Goal: Transaction & Acquisition: Obtain resource

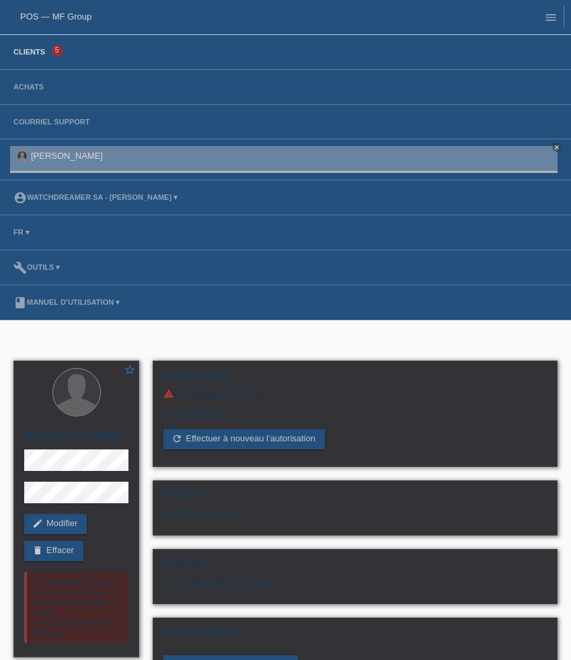
click at [32, 50] on link "Clients" at bounding box center [29, 52] width 45 height 8
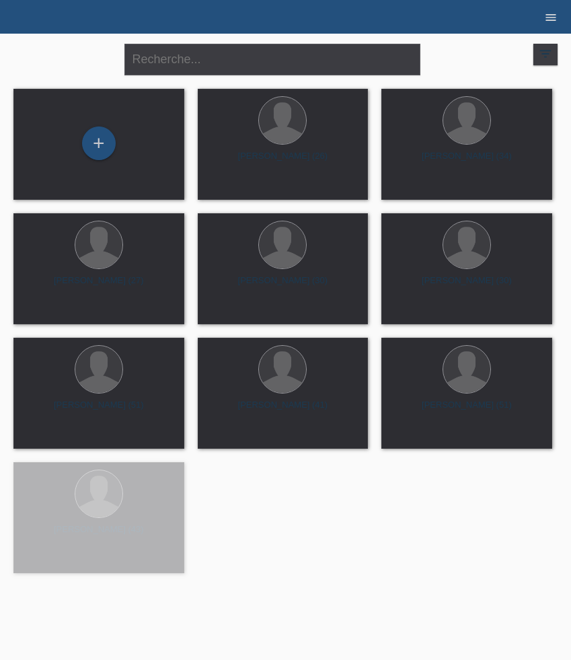
click at [550, 19] on icon "menu" at bounding box center [550, 17] width 13 height 13
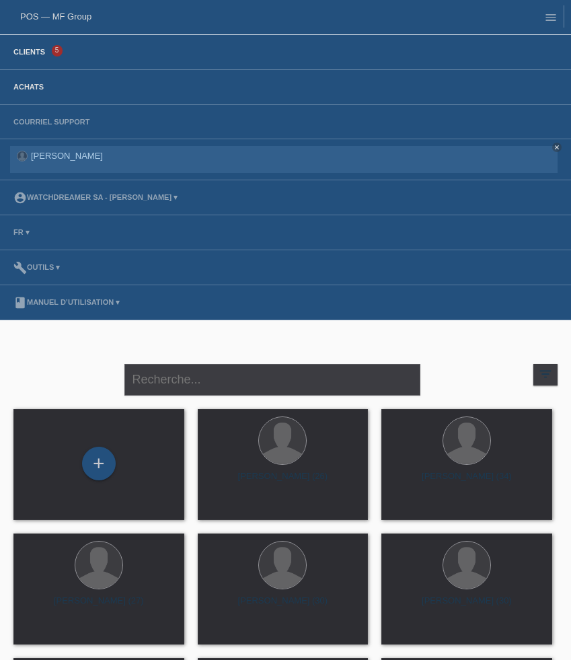
click at [37, 87] on link "Achats" at bounding box center [29, 87] width 44 height 8
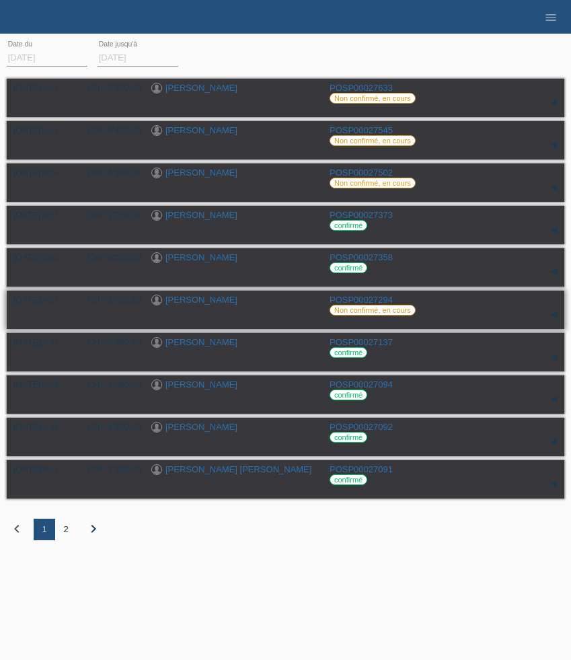
click at [192, 305] on link "Freddy Nath" at bounding box center [201, 300] width 72 height 10
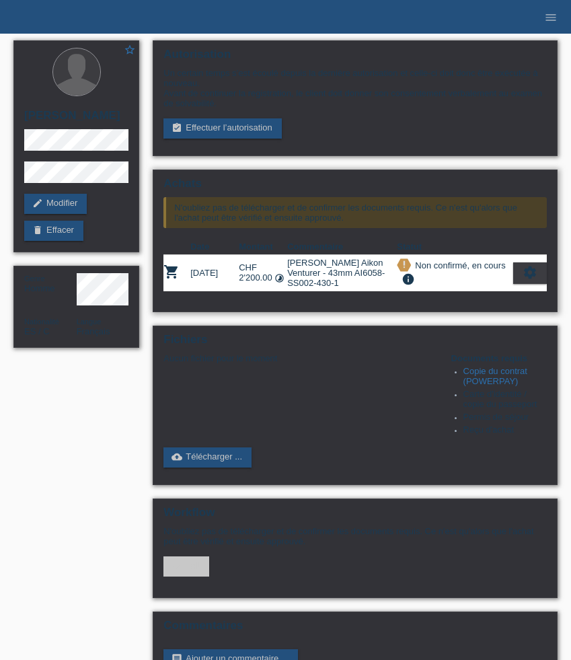
click at [536, 280] on icon "settings" at bounding box center [530, 272] width 15 height 15
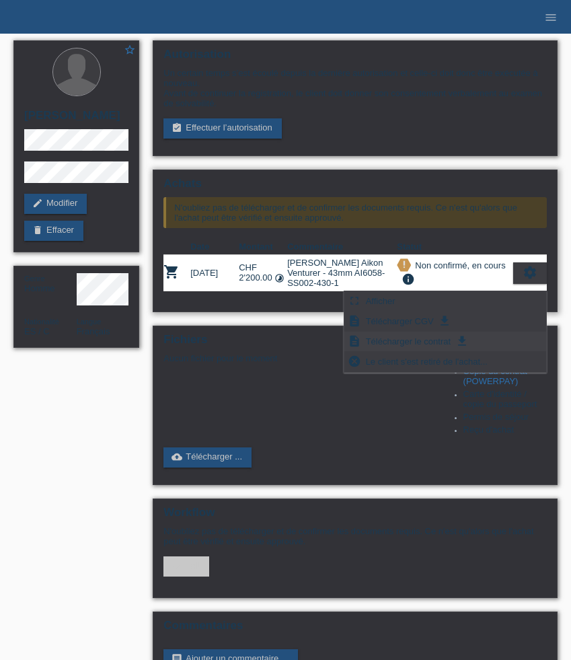
click at [421, 344] on span "Télécharger le contrat" at bounding box center [408, 341] width 89 height 16
